Goal: Find specific page/section: Find specific page/section

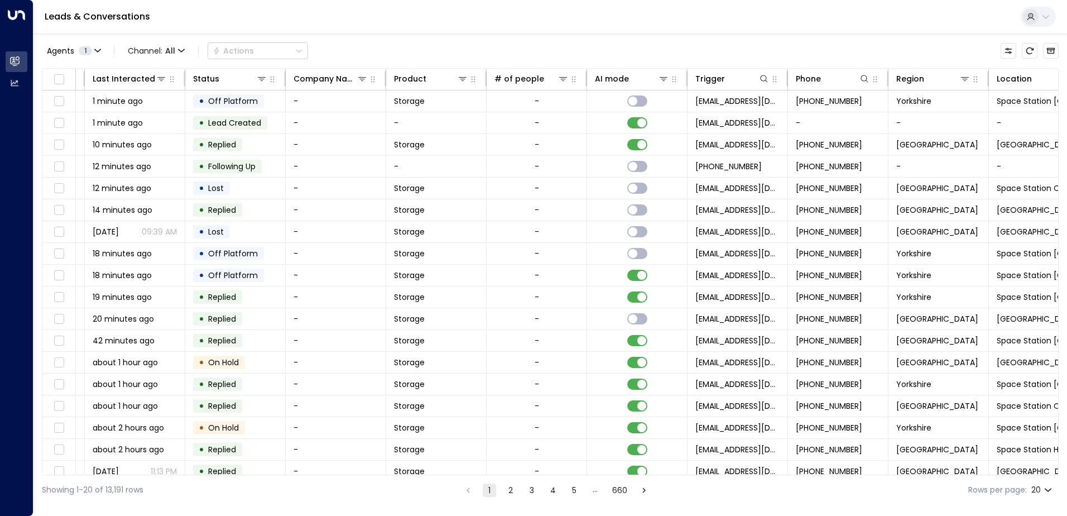
scroll to position [0, 421]
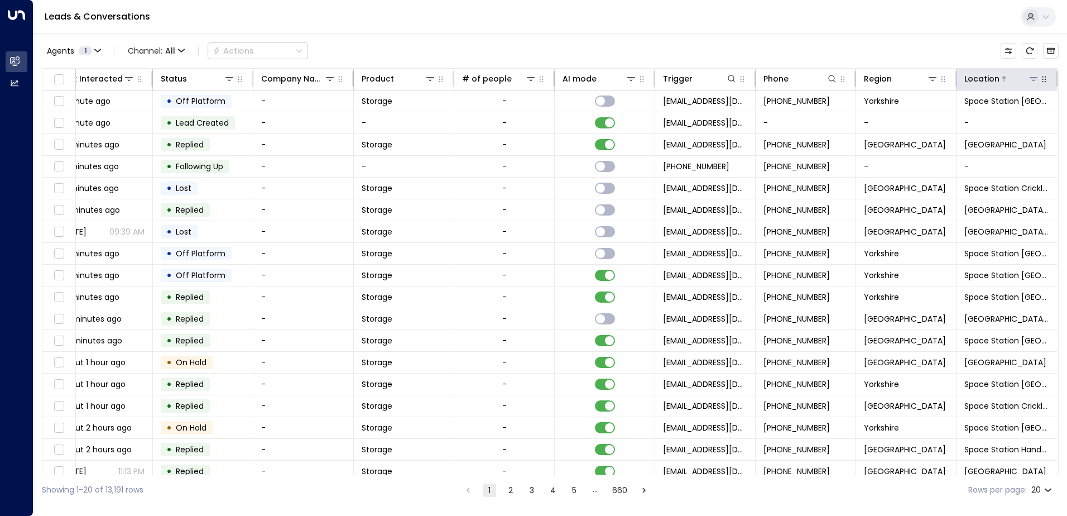
click at [1029, 75] on icon at bounding box center [1033, 78] width 9 height 9
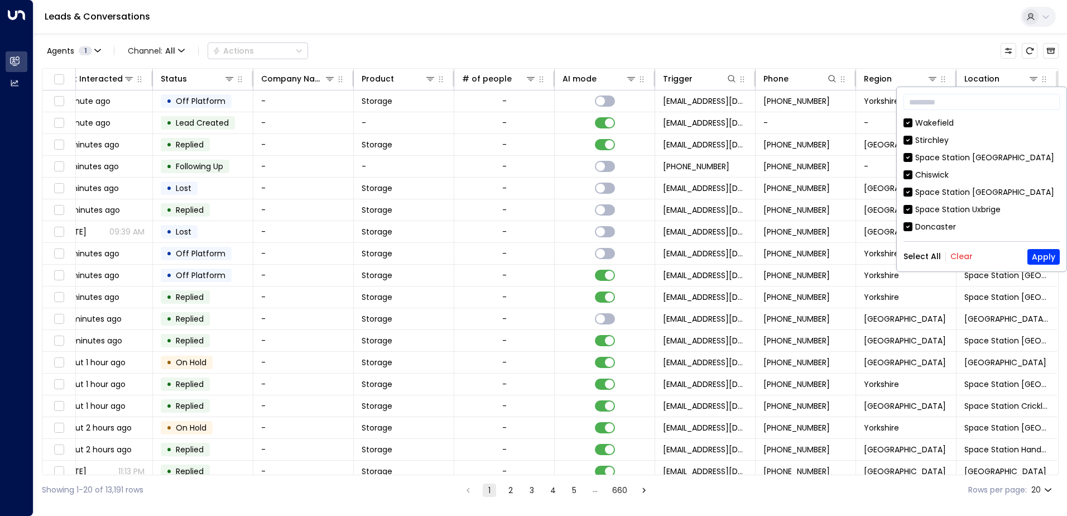
click at [956, 258] on button "Clear" at bounding box center [962, 256] width 22 height 9
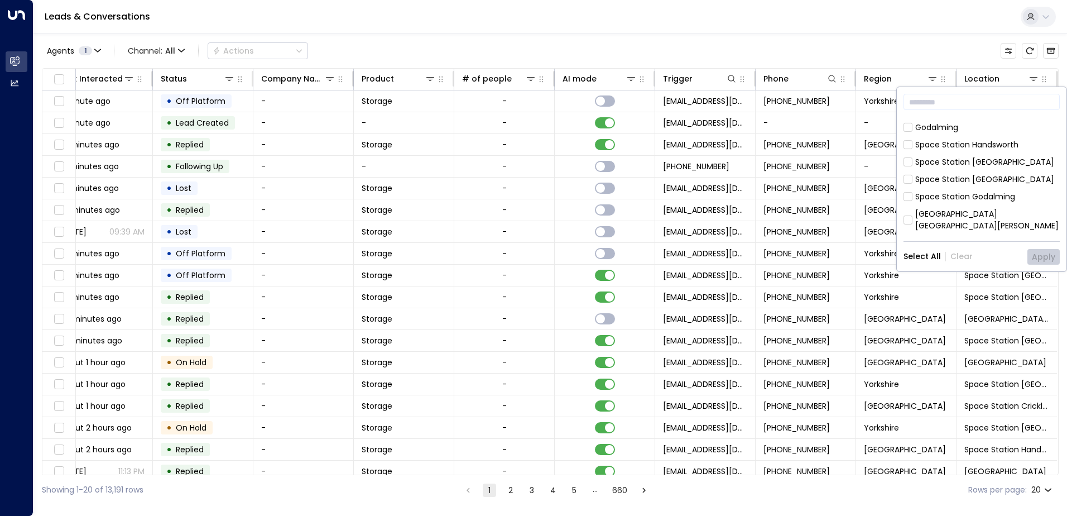
scroll to position [167, 0]
click at [936, 130] on div "[GEOGRAPHIC_DATA]" at bounding box center [956, 129] width 82 height 12
click at [1038, 257] on button "Apply" at bounding box center [1044, 257] width 32 height 16
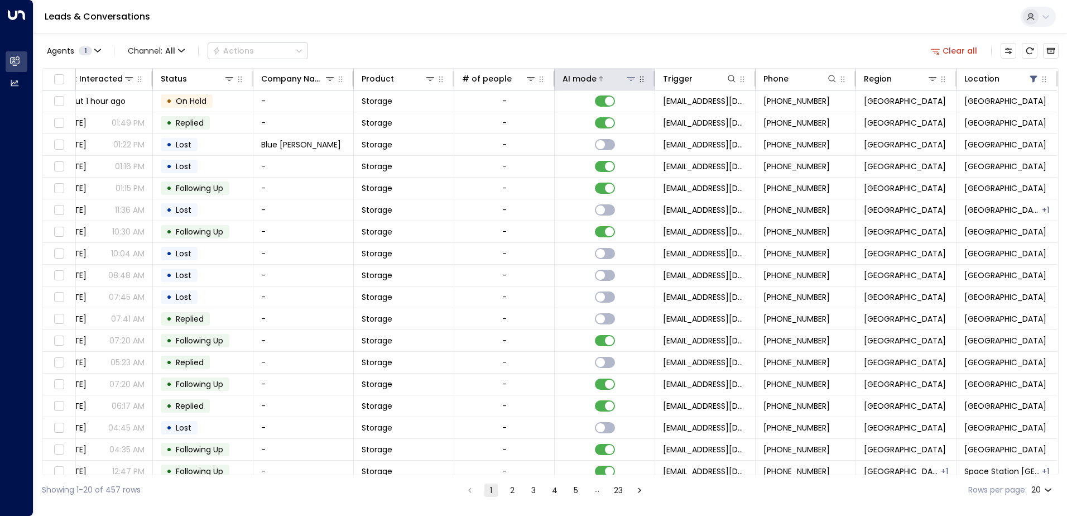
click at [627, 77] on icon at bounding box center [631, 79] width 8 height 4
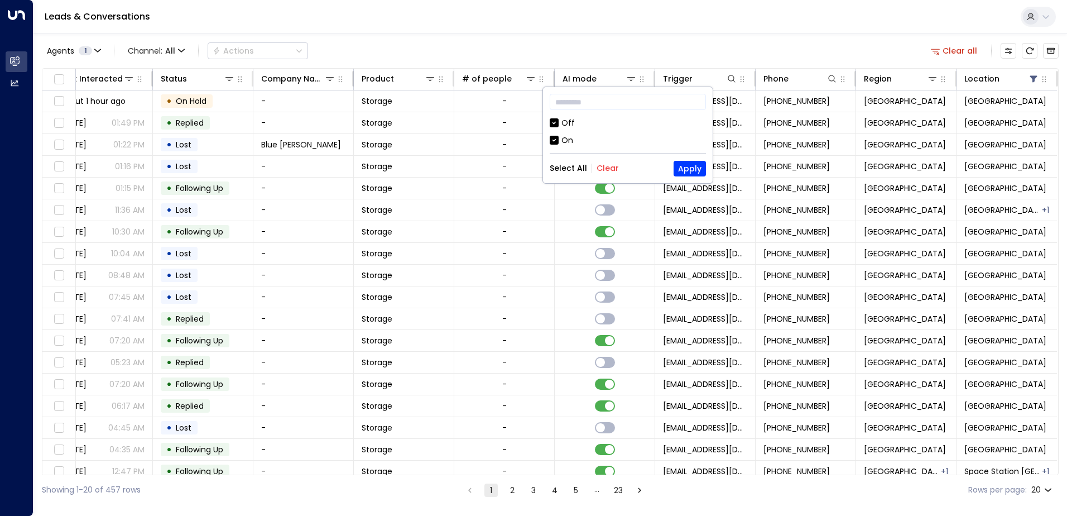
click at [566, 120] on div "Off" at bounding box center [568, 123] width 13 height 12
click at [691, 171] on button "Apply" at bounding box center [690, 169] width 32 height 16
